Goal: Task Accomplishment & Management: Use online tool/utility

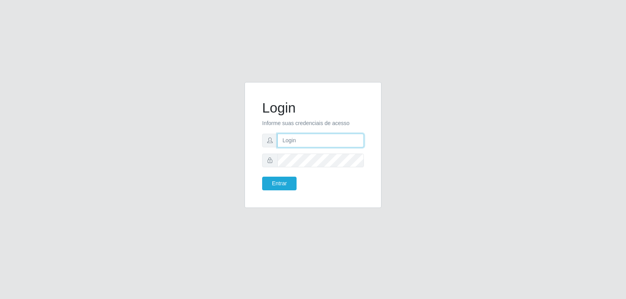
click at [304, 144] on input "text" at bounding box center [320, 141] width 86 height 14
type input "[EMAIL_ADDRESS][DOMAIN_NAME]"
click at [262, 177] on button "Entrar" at bounding box center [279, 184] width 34 height 14
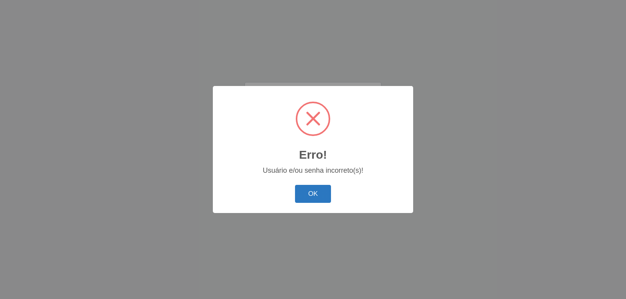
click at [317, 196] on button "OK" at bounding box center [313, 194] width 36 height 18
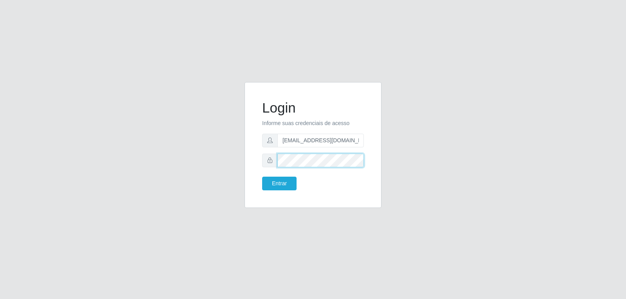
click at [262, 177] on button "Entrar" at bounding box center [279, 184] width 34 height 14
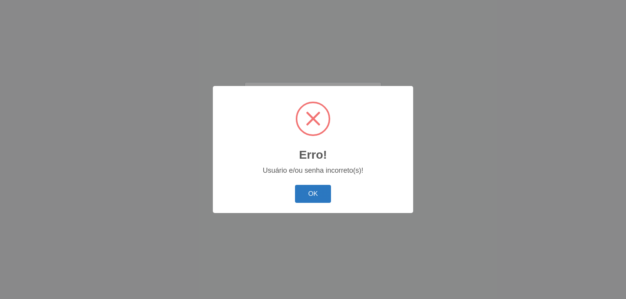
click at [317, 197] on button "OK" at bounding box center [313, 194] width 36 height 18
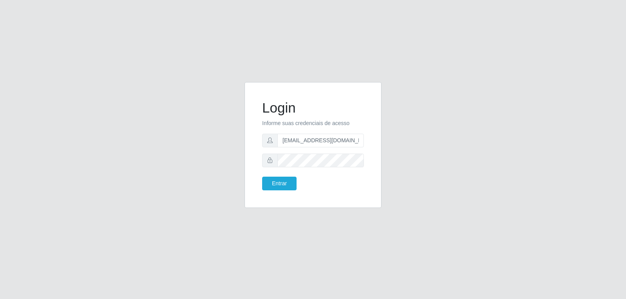
click at [336, 170] on form "Login Informe suas credenciais de acesso [EMAIL_ADDRESS][DOMAIN_NAME] Entrar" at bounding box center [313, 145] width 102 height 91
click at [262, 177] on button "Entrar" at bounding box center [279, 184] width 34 height 14
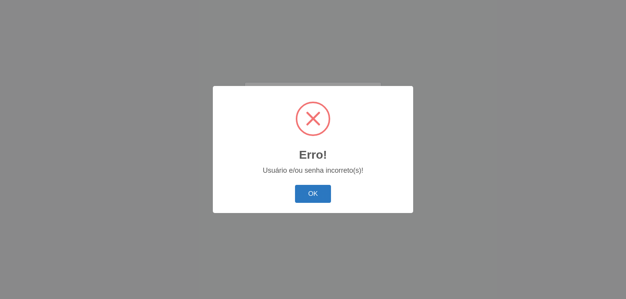
click at [323, 192] on button "OK" at bounding box center [313, 194] width 36 height 18
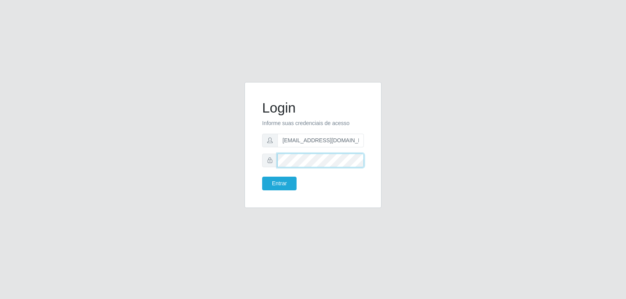
click at [161, 176] on div "Login Informe suas credenciais de acesso [EMAIL_ADDRESS][DOMAIN_NAME] Entrar" at bounding box center [313, 149] width 446 height 135
click at [262, 177] on button "Entrar" at bounding box center [279, 184] width 34 height 14
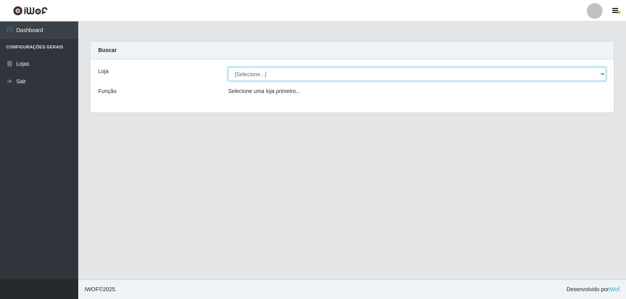
click at [582, 77] on select "[Selecione...] [PERSON_NAME]" at bounding box center [417, 74] width 378 height 14
select select "523"
click at [228, 67] on select "[Selecione...] [PERSON_NAME]" at bounding box center [417, 74] width 378 height 14
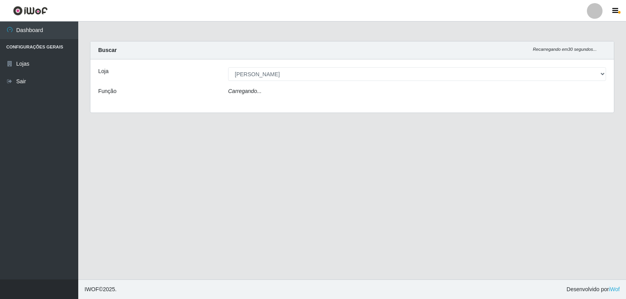
click at [443, 100] on div "Loja [Selecione...] [PERSON_NAME] Função Carregando..." at bounding box center [351, 85] width 523 height 53
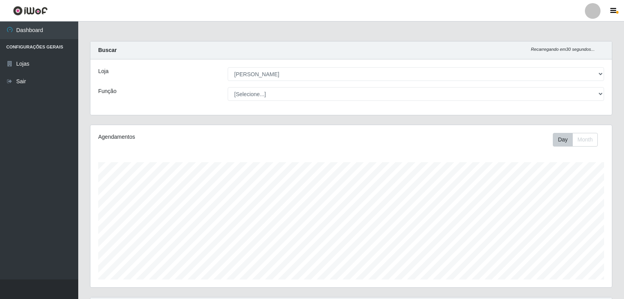
scroll to position [162, 521]
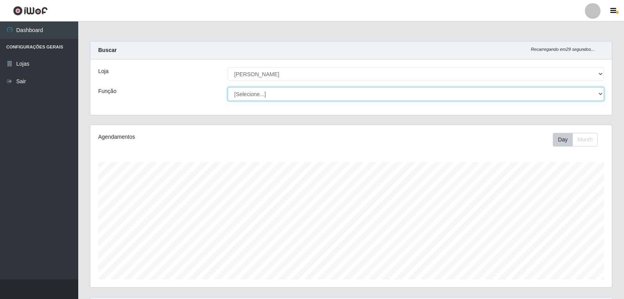
click at [327, 98] on select "[Selecione...] Embalador Embalador + Embalador ++ Panfleteiro Panfleteiro + Pan…" at bounding box center [416, 94] width 376 height 14
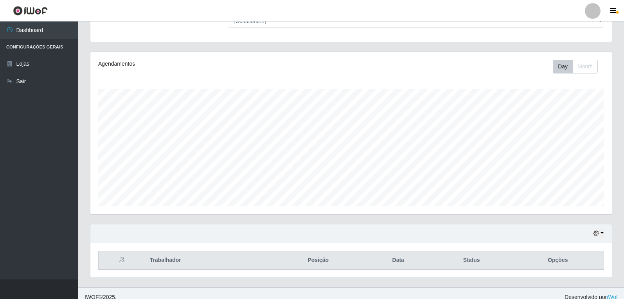
scroll to position [81, 0]
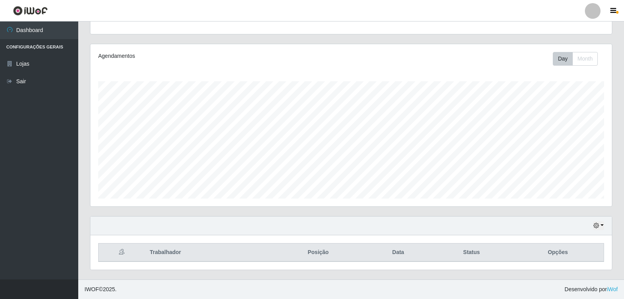
click at [604, 226] on div "Hoje 1 dia 3 dias 1 Semana Não encerrados" at bounding box center [350, 226] width 521 height 19
click at [600, 223] on button "button" at bounding box center [598, 225] width 11 height 9
click at [573, 199] on button "1 Semana" at bounding box center [573, 197] width 62 height 16
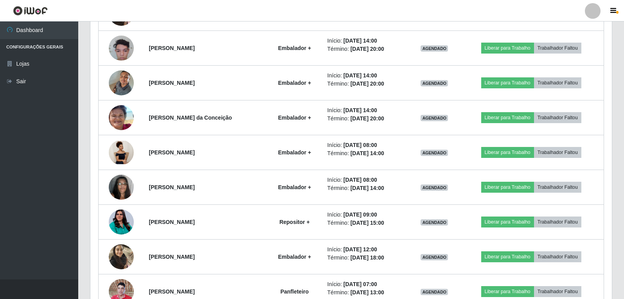
scroll to position [904, 0]
